Goal: Task Accomplishment & Management: Complete application form

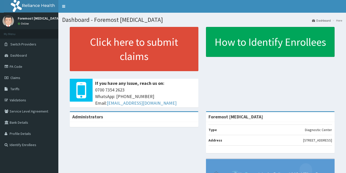
click at [19, 80] on span "Claims" at bounding box center [15, 77] width 10 height 5
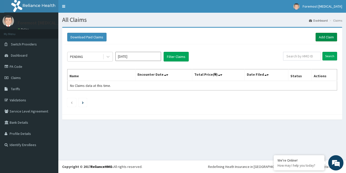
click at [326, 40] on link "Add Claim" at bounding box center [327, 37] width 22 height 9
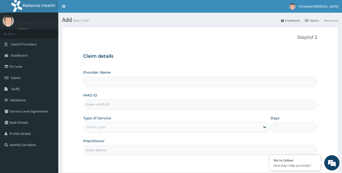
type input "Foremost [MEDICAL_DATA]"
